Goal: Navigation & Orientation: Find specific page/section

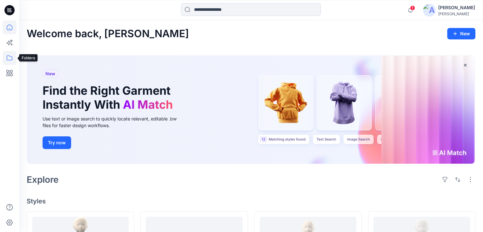
click at [9, 57] on icon at bounding box center [10, 58] width 14 height 14
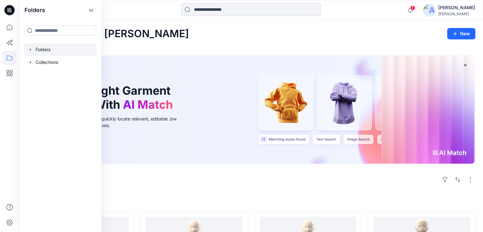
click at [40, 48] on div at bounding box center [60, 49] width 72 height 13
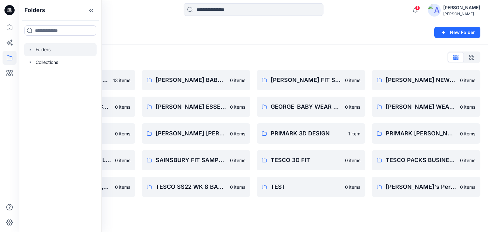
click at [219, 35] on div "Folders" at bounding box center [229, 32] width 404 height 9
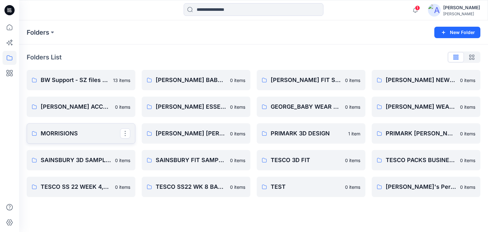
click at [91, 131] on p "MORRISIONS" at bounding box center [80, 133] width 79 height 9
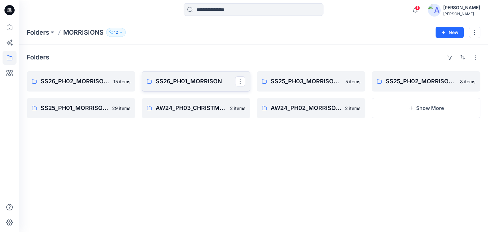
click at [198, 79] on p "SS26_PH01_MORRISON" at bounding box center [195, 81] width 79 height 9
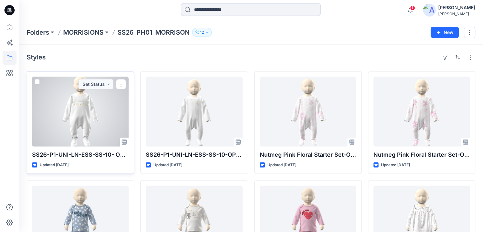
scroll to position [95, 0]
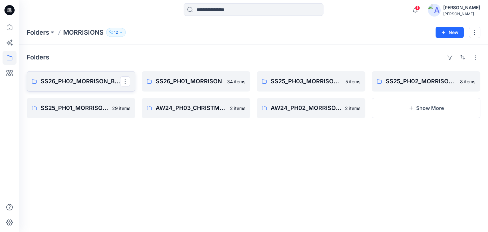
click at [81, 85] on link "SS26_PH02_MORRISON_BABYGIRLS_BABY BOYS" at bounding box center [81, 81] width 109 height 20
click at [203, 81] on p "SS26_PH01_MORRISON" at bounding box center [195, 81] width 79 height 9
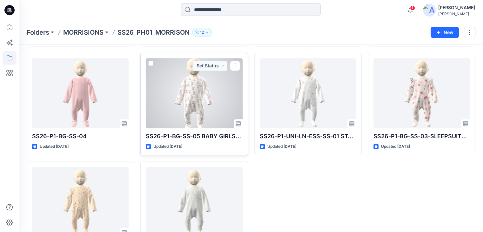
scroll to position [818, 0]
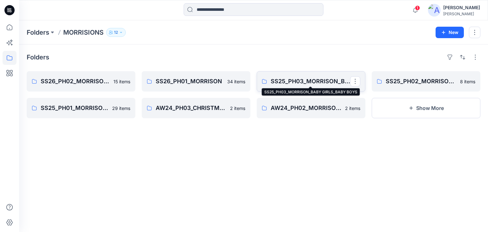
click at [304, 81] on p "SS25_PH03_MORRISON_BABY GIRLS_BABY BOYS" at bounding box center [310, 81] width 79 height 9
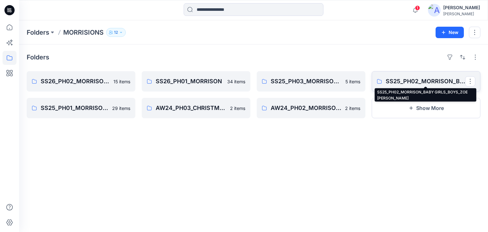
click at [398, 77] on p "SS25_PH02_MORRISON_BABY GIRLS_BOYS_ZOE [PERSON_NAME]" at bounding box center [424, 81] width 79 height 9
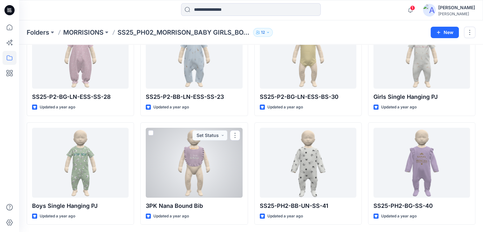
scroll to position [26, 0]
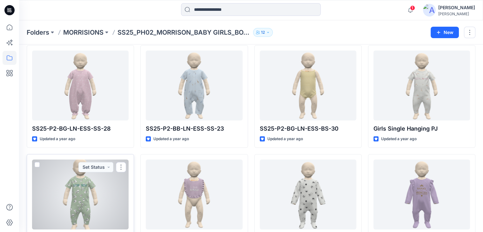
drag, startPoint x: 99, startPoint y: 209, endPoint x: 103, endPoint y: 213, distance: 6.1
click at [99, 209] on div at bounding box center [80, 194] width 97 height 70
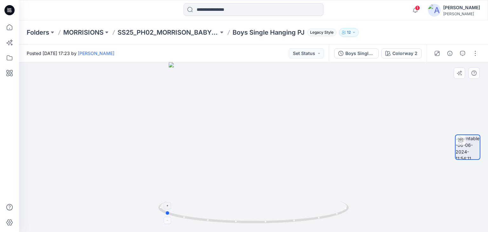
drag, startPoint x: 255, startPoint y: 223, endPoint x: 166, endPoint y: 208, distance: 90.2
click at [166, 208] on icon at bounding box center [254, 213] width 192 height 24
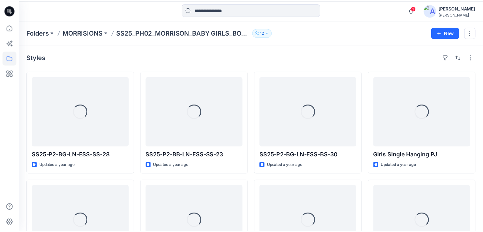
scroll to position [26, 0]
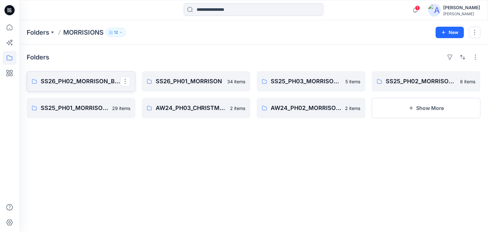
click at [72, 80] on p "SS26_PH02_MORRISON_BABYGIRLS_BABY BOYS" at bounding box center [80, 81] width 79 height 9
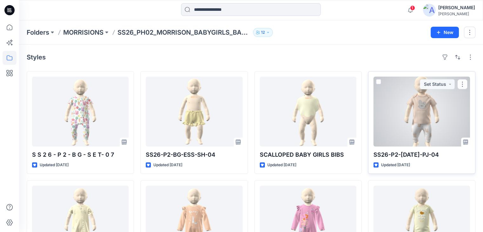
click at [418, 130] on div at bounding box center [421, 112] width 97 height 70
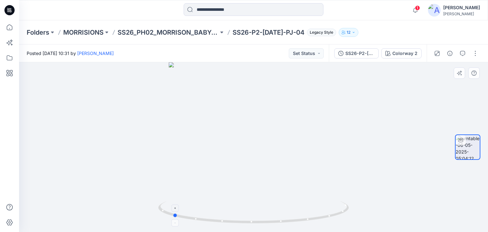
drag, startPoint x: 254, startPoint y: 220, endPoint x: 173, endPoint y: 213, distance: 81.3
click at [173, 213] on icon at bounding box center [254, 213] width 192 height 24
drag, startPoint x: 273, startPoint y: 153, endPoint x: 288, endPoint y: 134, distance: 24.6
click at [288, 134] on div at bounding box center [253, 147] width 469 height 170
drag, startPoint x: 253, startPoint y: 222, endPoint x: 240, endPoint y: 219, distance: 13.4
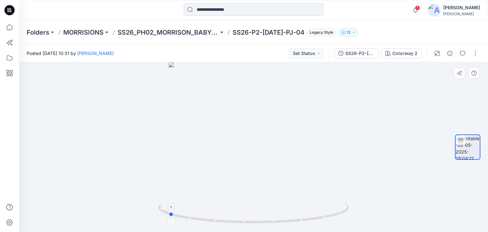
click at [240, 219] on icon at bounding box center [254, 213] width 192 height 24
drag, startPoint x: 307, startPoint y: 171, endPoint x: 305, endPoint y: 127, distance: 43.9
click at [305, 127] on img at bounding box center [253, 90] width 284 height 284
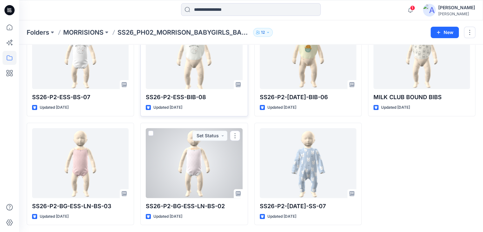
scroll to position [211, 0]
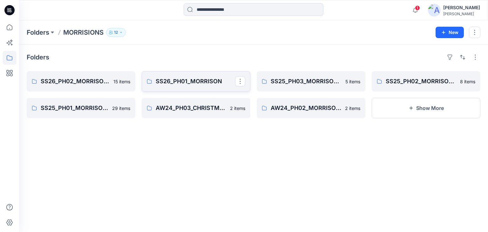
click at [208, 84] on p "SS26_PH01_MORRISON" at bounding box center [195, 81] width 79 height 9
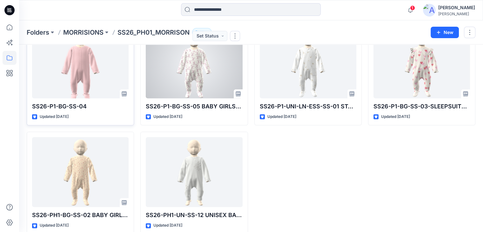
scroll to position [818, 0]
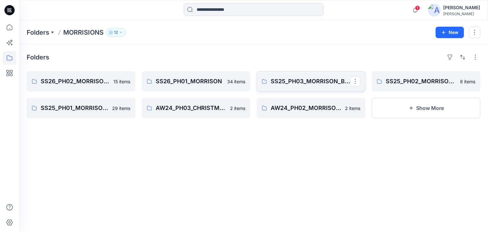
click at [318, 82] on p "SS25_PH03_MORRISON_BABY GIRLS_BABY BOYS" at bounding box center [310, 81] width 79 height 9
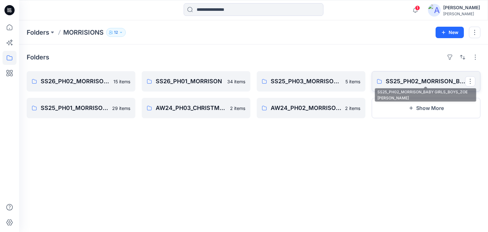
click at [405, 80] on p "SS25_PH02_MORRISON_BABY GIRLS_BOYS_ZOE [PERSON_NAME]" at bounding box center [424, 81] width 79 height 9
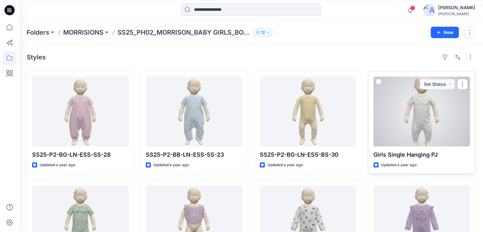
scroll to position [58, 0]
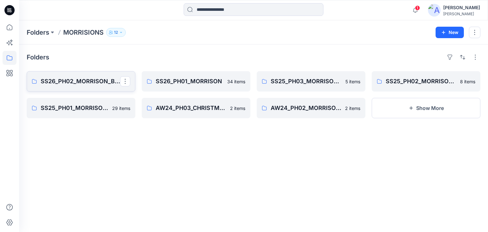
click at [81, 80] on p "SS26_PH02_MORRISON_BABYGIRLS_BABY BOYS" at bounding box center [80, 81] width 79 height 9
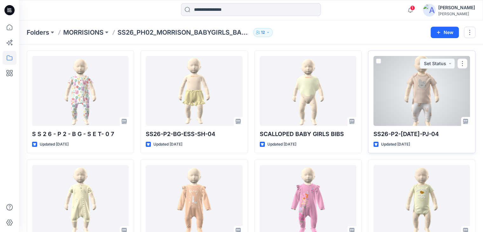
scroll to position [32, 0]
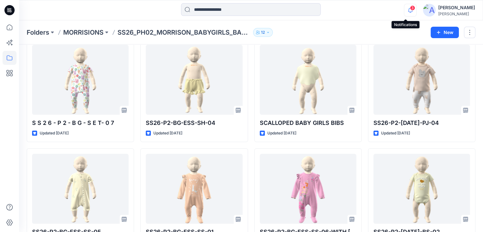
click at [404, 8] on icon "button" at bounding box center [410, 10] width 12 height 13
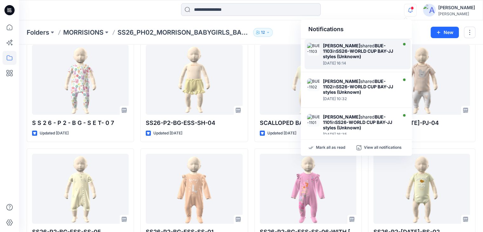
scroll to position [191, 0]
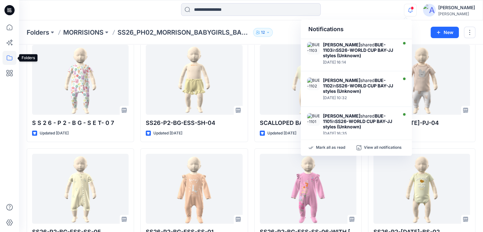
click at [9, 59] on icon at bounding box center [10, 58] width 14 height 14
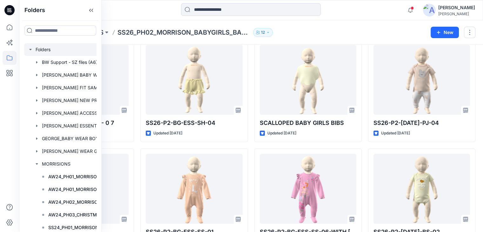
click at [51, 52] on div at bounding box center [71, 49] width 95 height 13
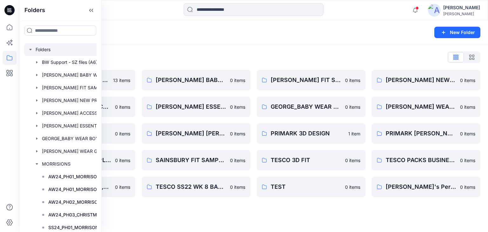
click at [142, 27] on div "Folders New Folder" at bounding box center [253, 32] width 469 height 24
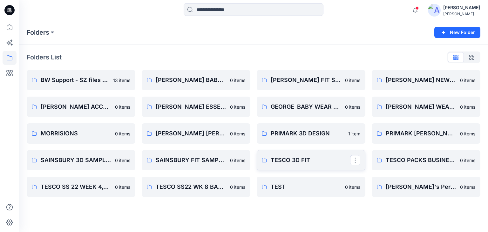
click at [285, 160] on p "TESCO 3D FIT" at bounding box center [310, 160] width 79 height 9
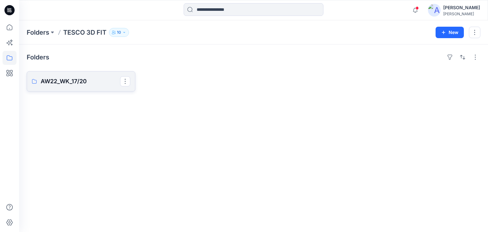
click at [72, 78] on p "AW22_WK_17/20" at bounding box center [80, 81] width 79 height 9
